Goal: Task Accomplishment & Management: Manage account settings

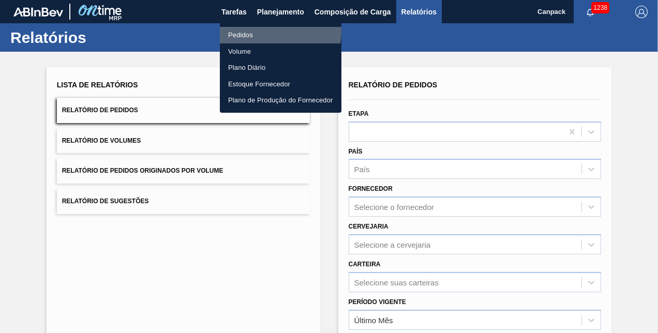
click at [250, 30] on li "Pedidos" at bounding box center [280, 35] width 121 height 17
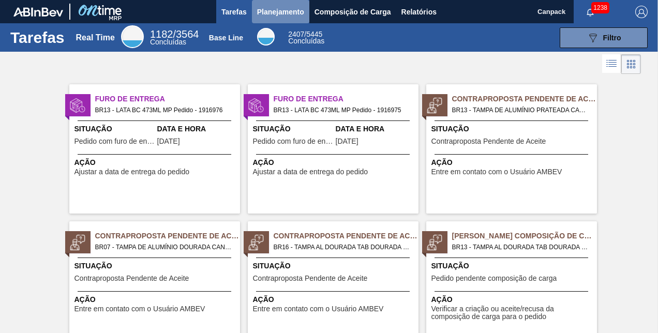
click at [290, 12] on span "Planejamento" at bounding box center [280, 12] width 47 height 12
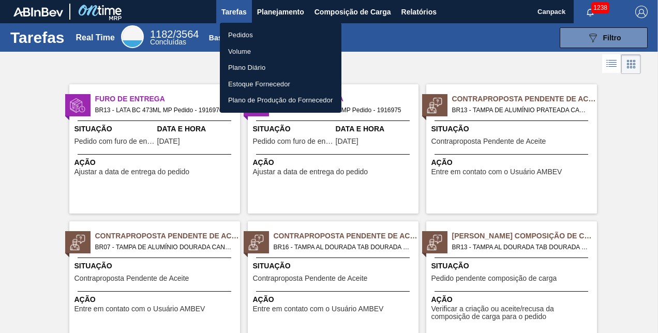
click at [243, 34] on li "Pedidos" at bounding box center [280, 35] width 121 height 17
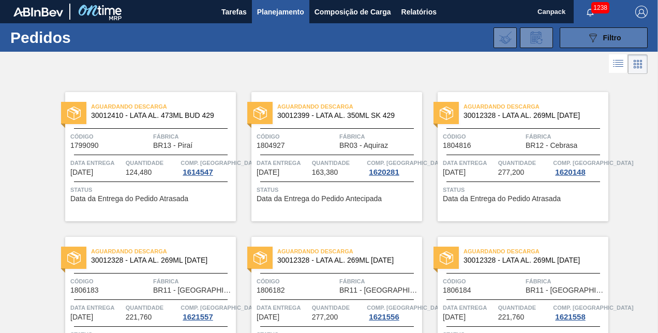
click at [591, 40] on icon at bounding box center [593, 38] width 8 height 9
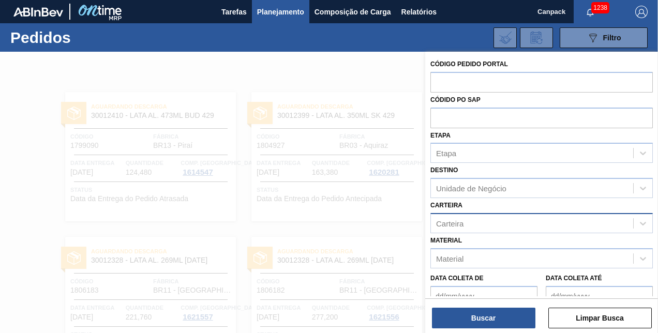
click at [462, 220] on div "Carteira" at bounding box center [449, 223] width 27 height 9
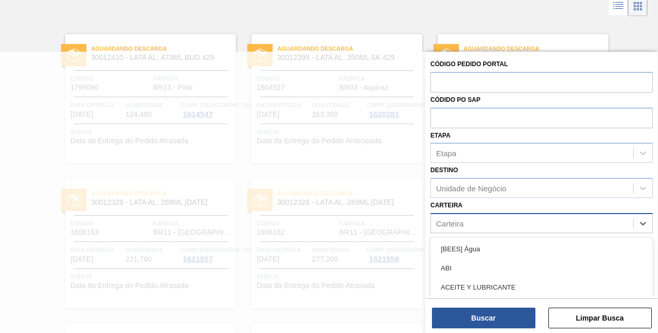
scroll to position [63, 0]
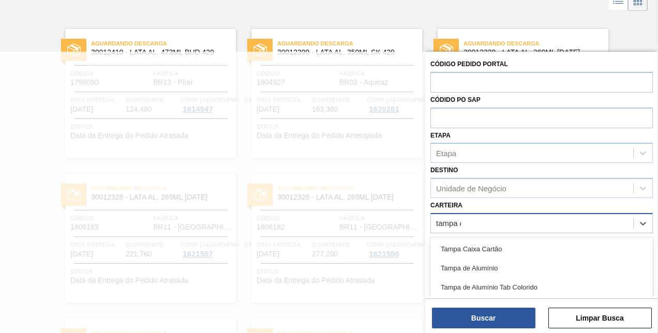
type input "tampa de"
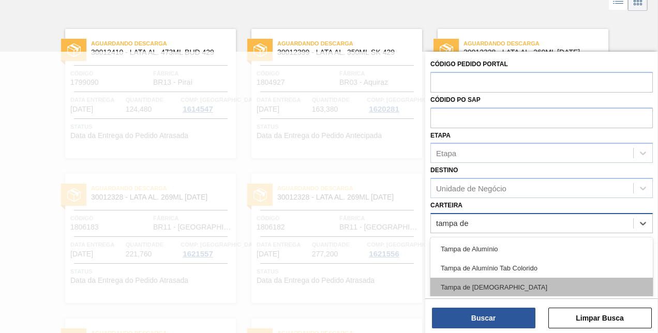
click at [486, 281] on div "Tampa de Lata" at bounding box center [541, 287] width 222 height 19
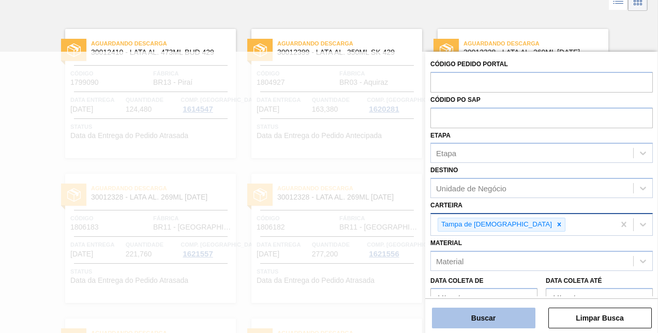
click at [492, 316] on button "Buscar" at bounding box center [483, 318] width 103 height 21
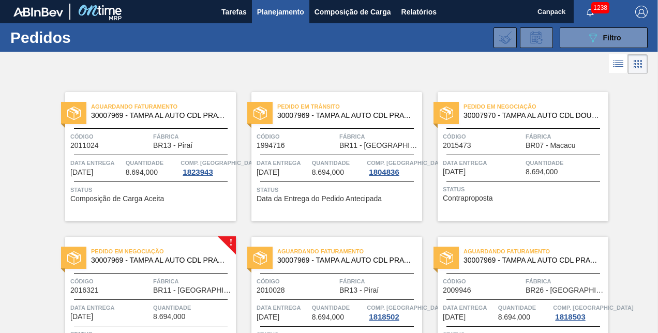
scroll to position [52, 0]
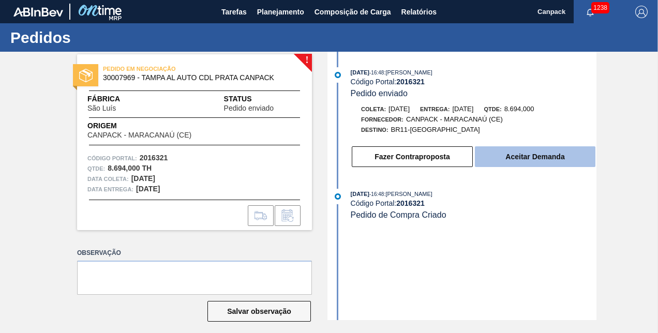
click at [546, 161] on button "Aceitar Demanda" at bounding box center [535, 156] width 120 height 21
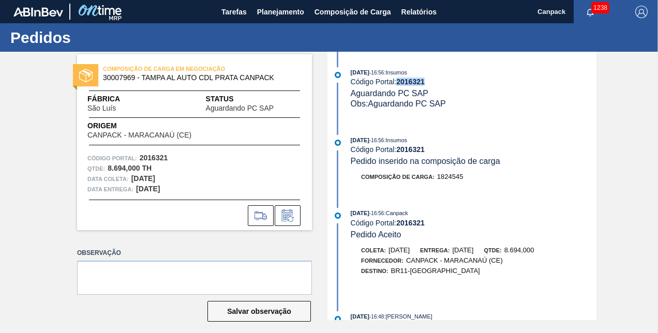
drag, startPoint x: 431, startPoint y: 85, endPoint x: 398, endPoint y: 85, distance: 33.1
click at [398, 85] on div "Código Portal: 2016321" at bounding box center [473, 82] width 246 height 8
copy strong "2016321"
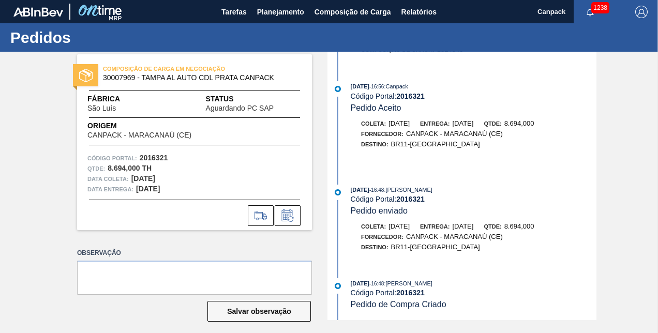
scroll to position [8, 0]
